Goal: Book appointment/travel/reservation

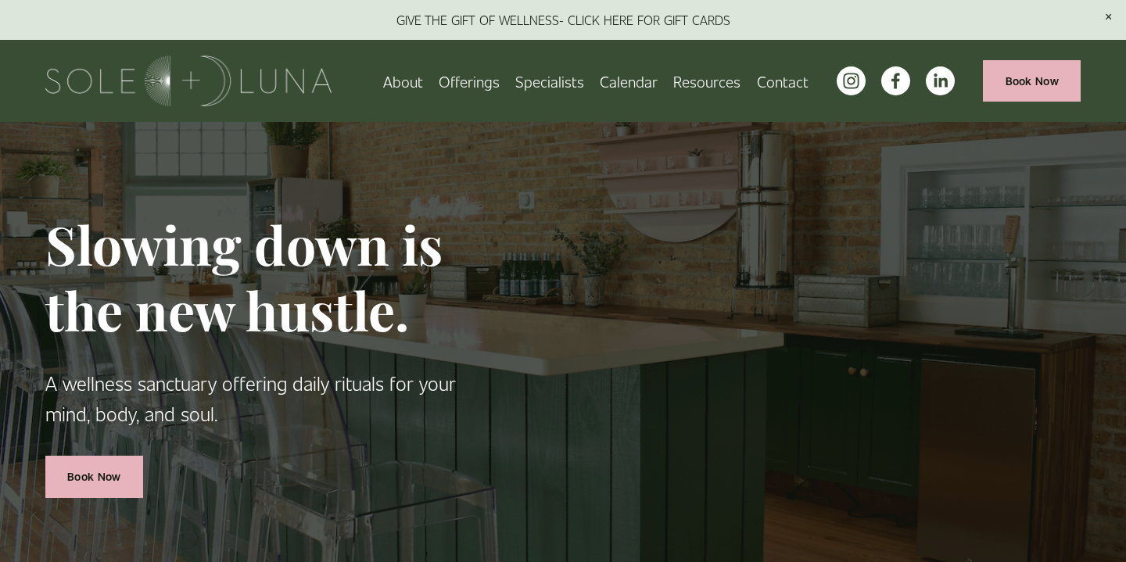
click at [0, 0] on span "Wellness Experiences" at bounding box center [0, 0] width 0 height 0
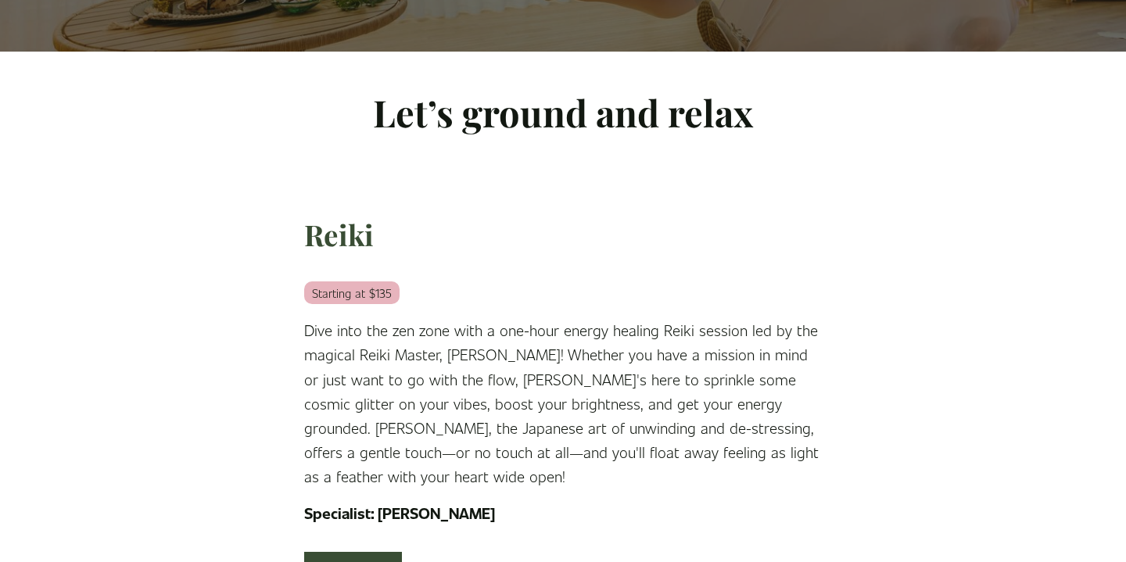
scroll to position [388, 0]
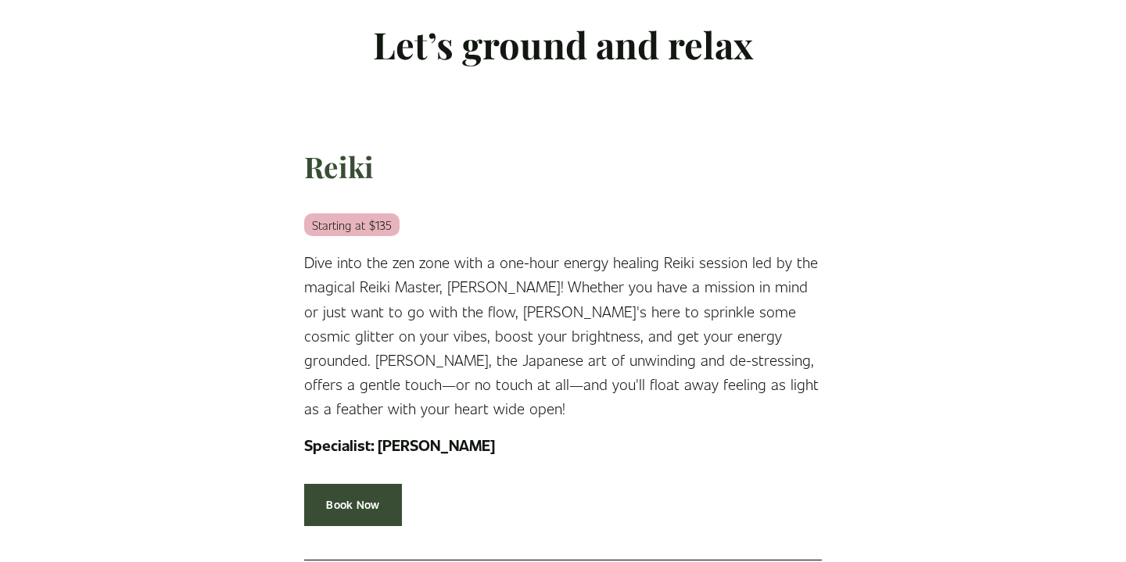
click at [472, 208] on div "[PERSON_NAME] Starting at $135 Dive into the zen zone with a one-hour energy he…" at bounding box center [563, 303] width 518 height 310
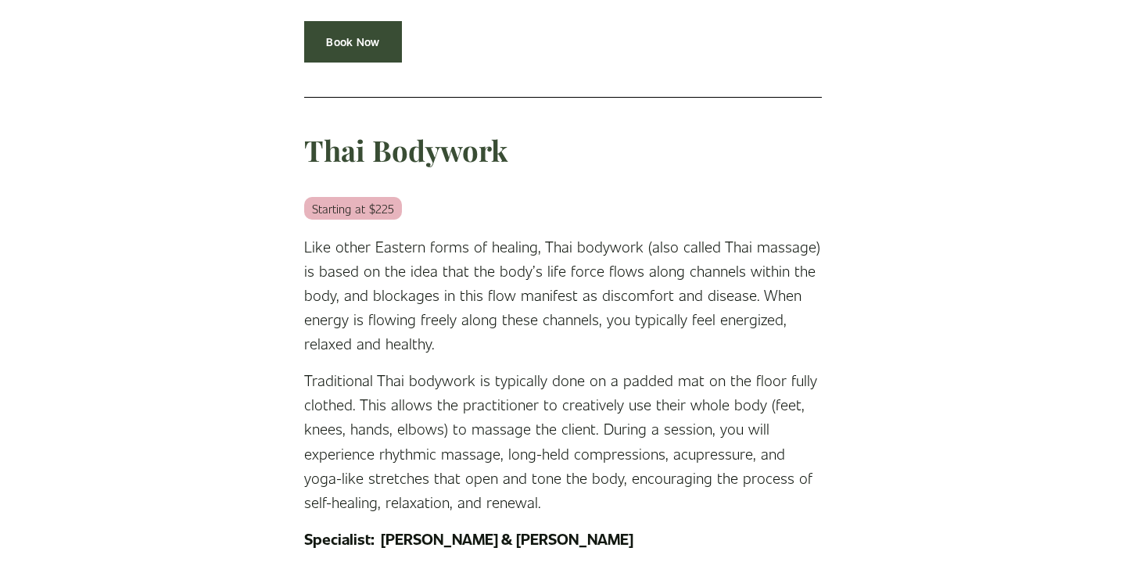
scroll to position [2568, 0]
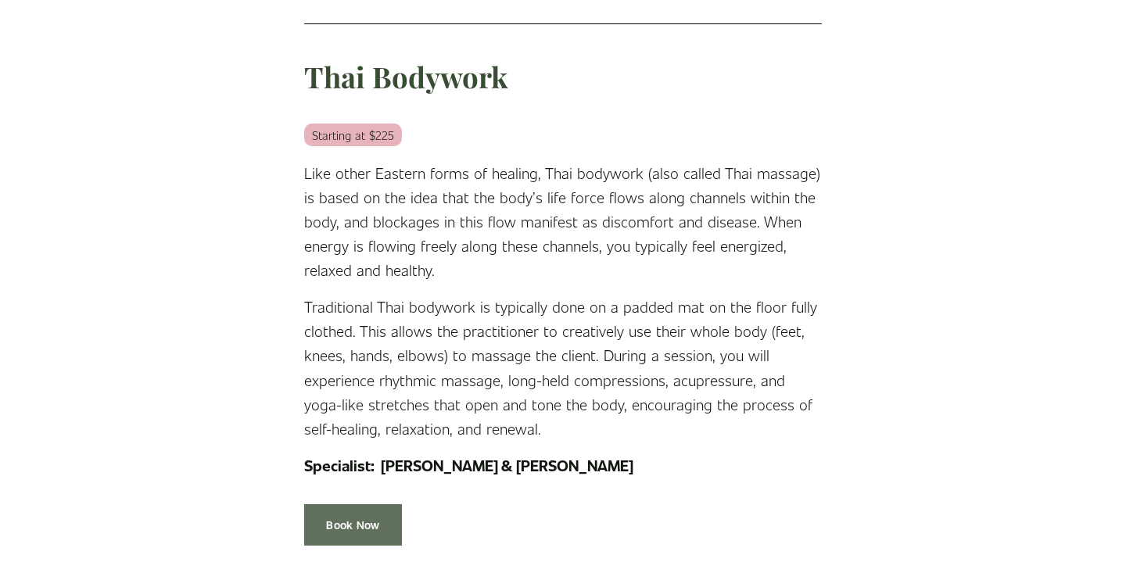
click at [357, 521] on link "Book Now" at bounding box center [353, 524] width 98 height 41
